Goal: Task Accomplishment & Management: Manage account settings

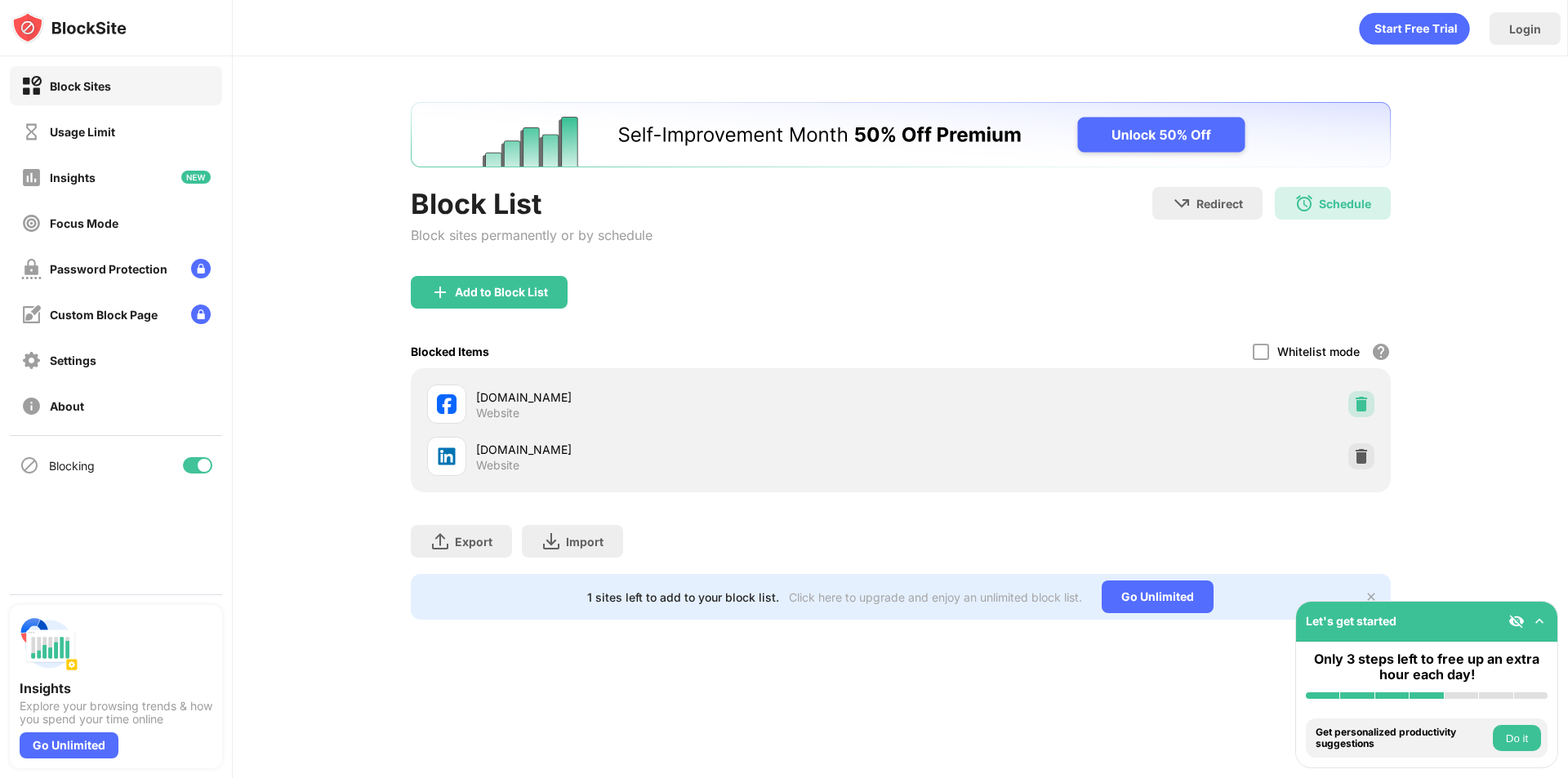
click at [1356, 399] on img at bounding box center [1361, 405] width 16 height 16
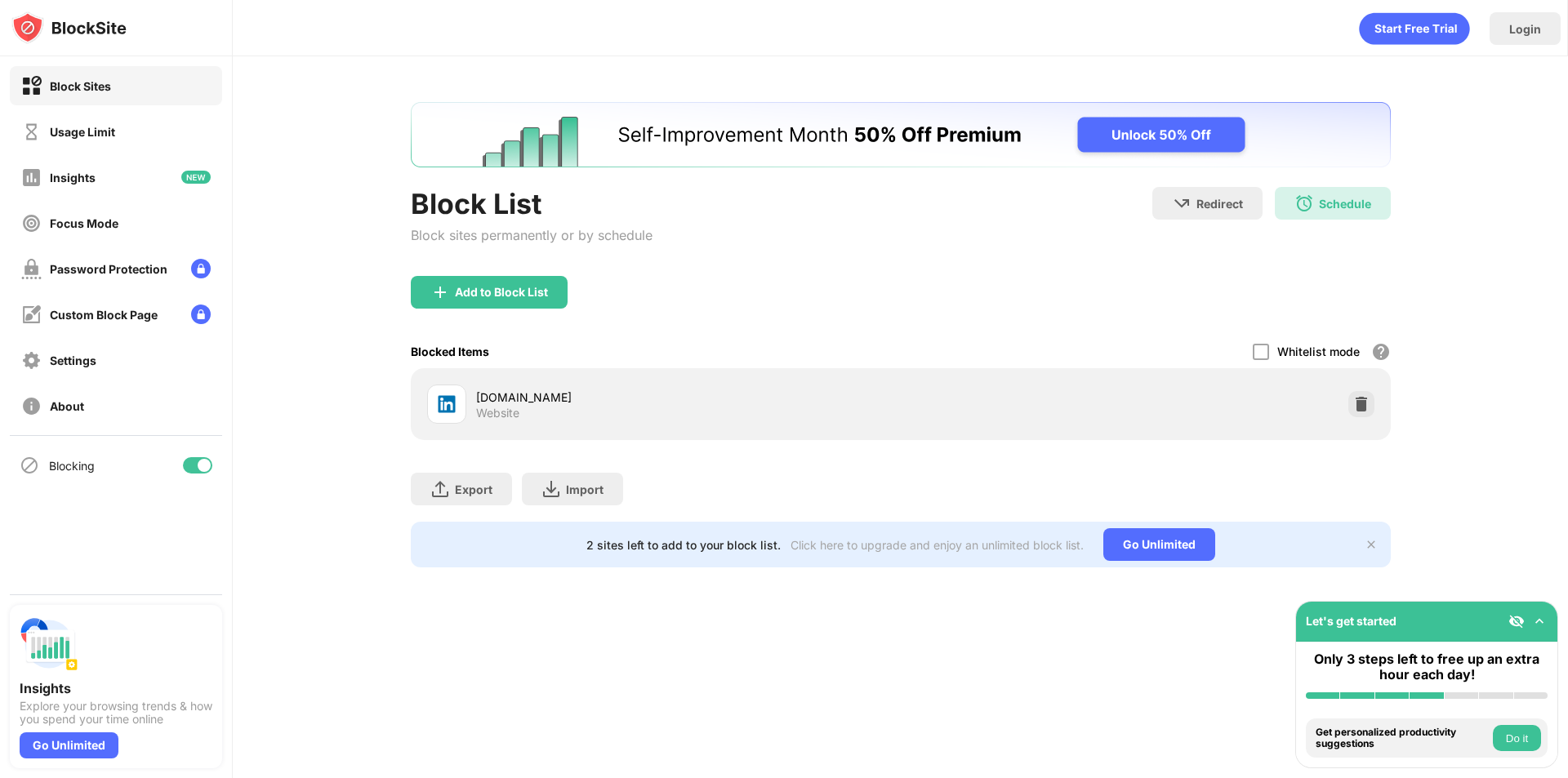
click at [953, 266] on div "Block List Block sites permanently or by schedule Redirect Choose a site to be …" at bounding box center [900, 231] width 980 height 89
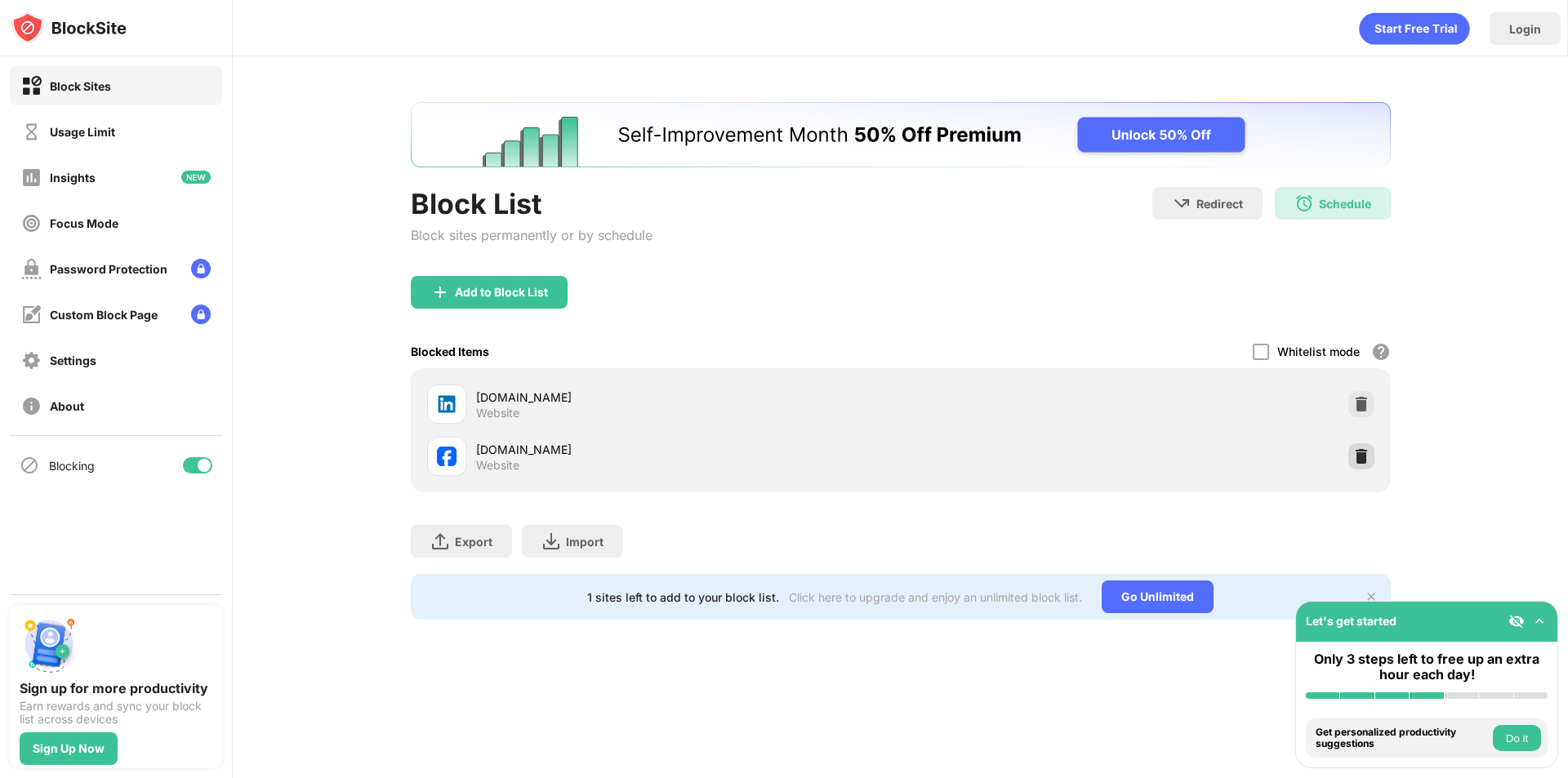
click at [1364, 459] on img at bounding box center [1361, 456] width 16 height 16
